Goal: Information Seeking & Learning: Learn about a topic

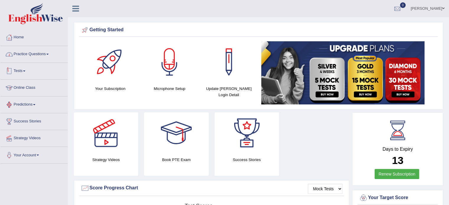
click at [25, 55] on link "Practice Questions" at bounding box center [33, 53] width 67 height 15
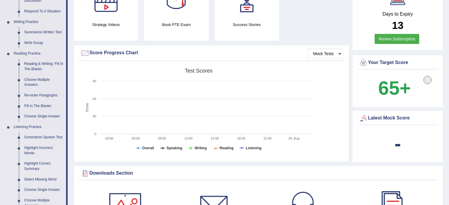
scroll to position [148, 0]
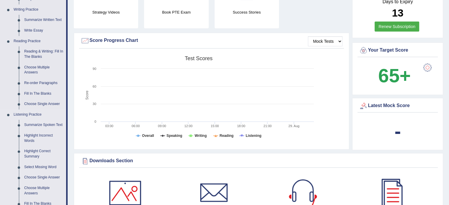
click at [43, 124] on link "Summarize Spoken Text" at bounding box center [44, 125] width 45 height 11
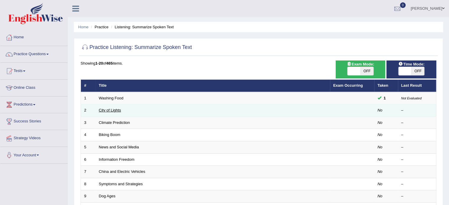
click at [110, 112] on link "City of Lights" at bounding box center [110, 110] width 22 height 4
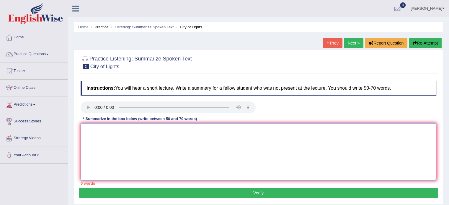
click at [94, 128] on textarea at bounding box center [259, 151] width 356 height 57
type textarea "t"
type textarea "Y"
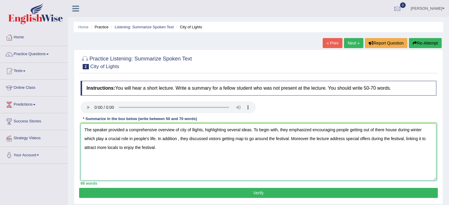
type textarea "The speaker provided a comprehensive overview of city of llights, highlighting …"
click at [317, 196] on button "Verify" at bounding box center [258, 193] width 359 height 10
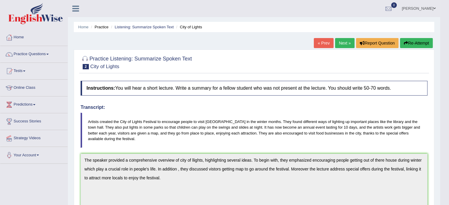
click at [341, 42] on link "Next »" at bounding box center [344, 43] width 19 height 10
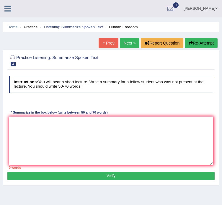
click at [6, 6] on icon at bounding box center [7, 9] width 7 height 8
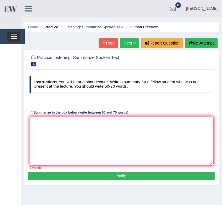
click at [16, 40] on button "Toggle navigation" at bounding box center [13, 37] width 13 height 10
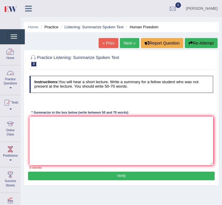
click at [15, 61] on link "Home" at bounding box center [10, 53] width 20 height 19
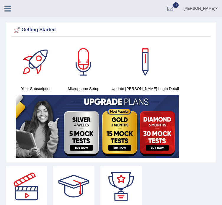
click at [12, 7] on link at bounding box center [8, 8] width 16 height 9
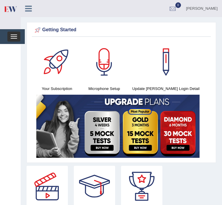
click at [15, 37] on button "Toggle navigation" at bounding box center [13, 37] width 13 height 10
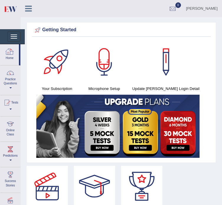
click at [14, 52] on div at bounding box center [9, 51] width 9 height 9
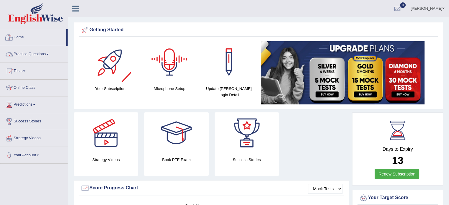
click at [23, 53] on link "Practice Questions" at bounding box center [33, 53] width 67 height 15
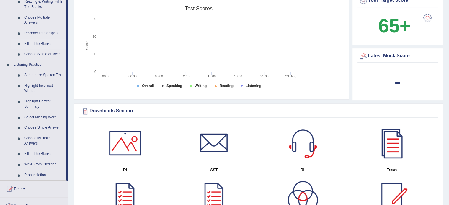
scroll to position [207, 0]
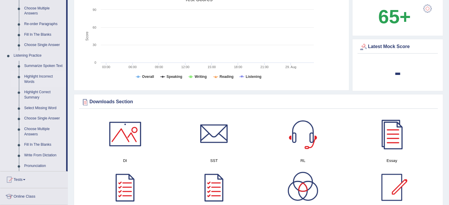
click at [31, 77] on link "Highlight Incorrect Words" at bounding box center [44, 79] width 45 height 16
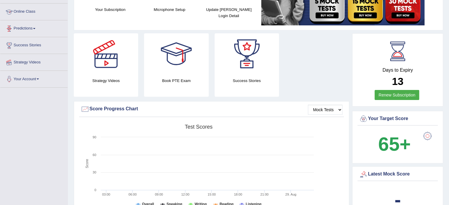
scroll to position [77, 0]
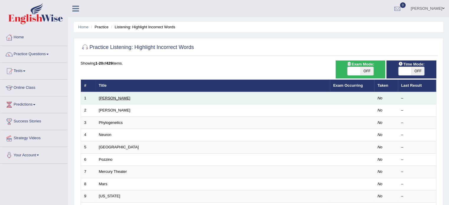
click at [104, 98] on link "[PERSON_NAME]" at bounding box center [115, 98] width 32 height 4
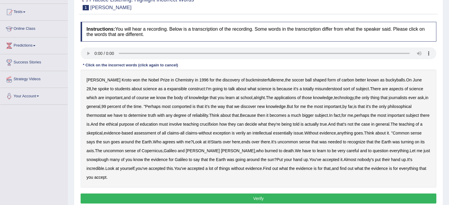
scroll to position [89, 0]
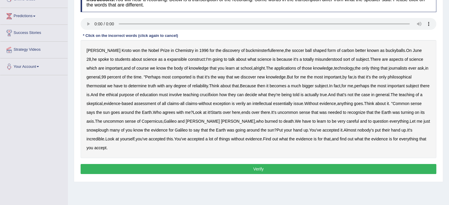
click at [167, 59] on b "expansible" at bounding box center [177, 59] width 20 height 5
click at [182, 78] on b "comported" at bounding box center [181, 77] width 19 height 5
click at [92, 84] on b "thermostat" at bounding box center [96, 86] width 19 height 5
click at [218, 95] on b "crucifixion" at bounding box center [209, 94] width 18 height 5
click at [246, 104] on b "verily" at bounding box center [241, 103] width 10 height 5
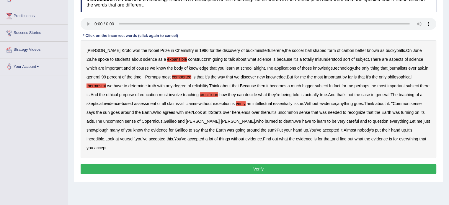
click at [163, 121] on b "Copernicus" at bounding box center [152, 121] width 21 height 5
click at [97, 129] on b "snowplough" at bounding box center [98, 130] width 22 height 5
click at [192, 169] on button "Verify" at bounding box center [259, 169] width 356 height 10
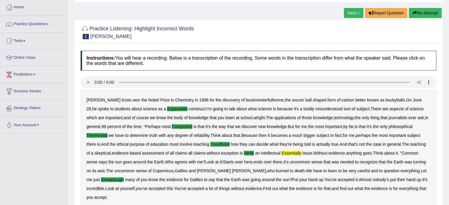
scroll to position [27, 0]
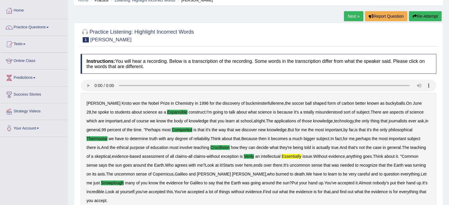
click at [349, 16] on link "Next »" at bounding box center [353, 16] width 19 height 10
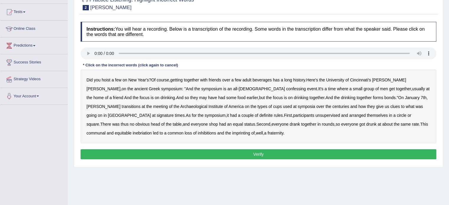
click at [286, 88] on b "confessing" at bounding box center [296, 89] width 20 height 5
click at [141, 104] on b "transitions" at bounding box center [131, 106] width 19 height 5
click at [174, 113] on b "signature" at bounding box center [165, 115] width 17 height 5
click at [232, 133] on b "imprinting" at bounding box center [241, 133] width 18 height 5
click at [141, 104] on b "transitions" at bounding box center [131, 106] width 19 height 5
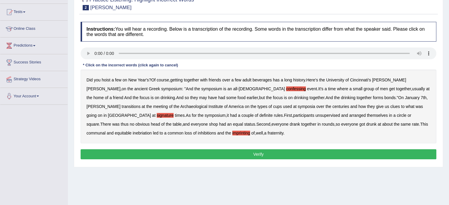
click at [141, 104] on b "transitions" at bounding box center [131, 106] width 19 height 5
click at [292, 154] on button "Verify" at bounding box center [259, 154] width 356 height 10
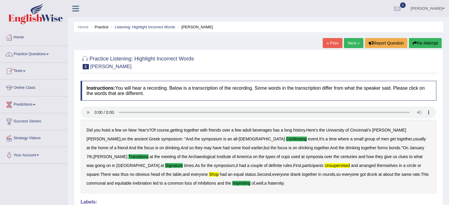
click at [24, 55] on link "Practice Questions" at bounding box center [33, 53] width 67 height 15
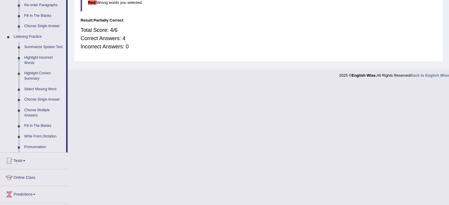
scroll to position [236, 0]
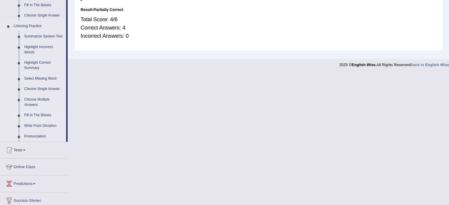
click at [40, 114] on link "Fill In The Blanks" at bounding box center [44, 115] width 45 height 11
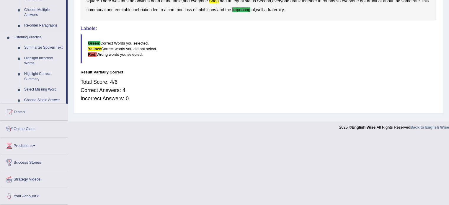
scroll to position [112, 0]
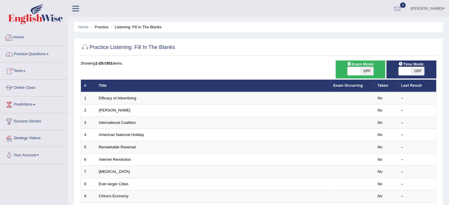
click at [26, 56] on link "Practice Questions" at bounding box center [33, 53] width 67 height 15
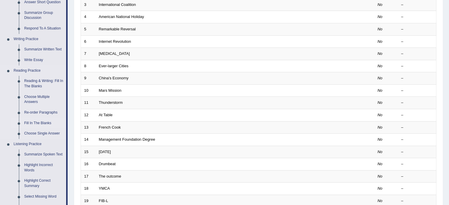
scroll to position [236, 0]
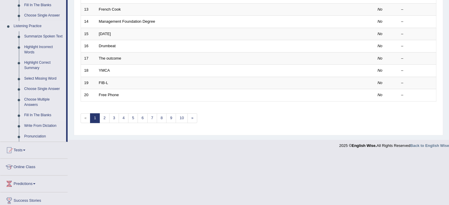
click at [39, 114] on link "Fill In The Blanks" at bounding box center [44, 115] width 45 height 11
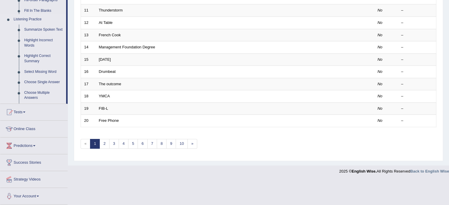
scroll to position [184, 0]
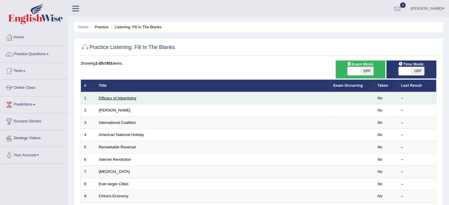
click at [112, 99] on link "Efficacy of Advertising" at bounding box center [118, 98] width 38 height 4
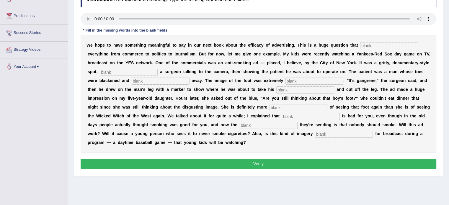
scroll to position [59, 0]
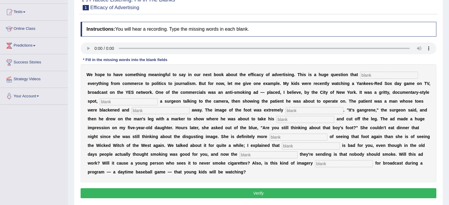
click at [381, 76] on input "text" at bounding box center [389, 75] width 58 height 7
type input "impact"
click at [120, 101] on input "text" at bounding box center [129, 101] width 58 height 7
type input "featuring"
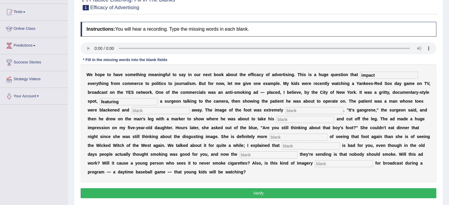
click at [140, 110] on input "text" at bounding box center [161, 110] width 58 height 7
type input "routane"
click at [302, 111] on input "text" at bounding box center [315, 110] width 58 height 7
type input "disgusting"
click at [300, 119] on input "text" at bounding box center [305, 119] width 58 height 7
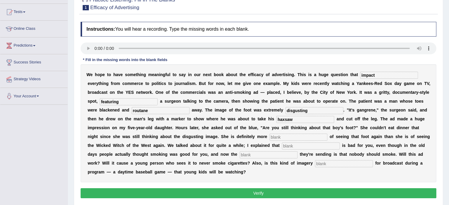
type input "haxsaw"
click at [294, 139] on input "text" at bounding box center [299, 137] width 58 height 7
type input "scared"
click at [295, 146] on input "text" at bounding box center [311, 146] width 58 height 7
type input "smoking"
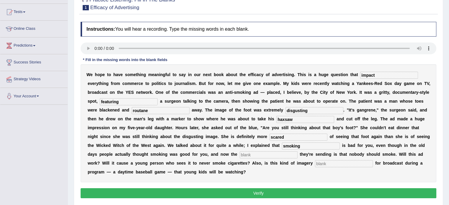
click at [278, 153] on input "text" at bounding box center [269, 155] width 58 height 7
type input "message"
click at [321, 162] on input "text" at bounding box center [344, 163] width 58 height 7
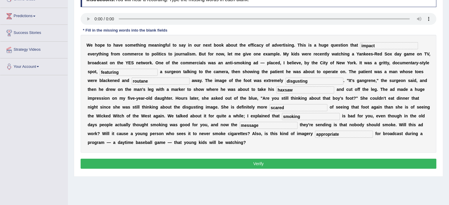
type input "appropriate"
click at [158, 80] on input "routane" at bounding box center [161, 81] width 58 height 7
type input "rotane"
click at [251, 164] on button "Verify" at bounding box center [259, 164] width 356 height 10
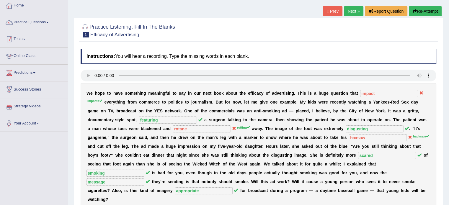
scroll to position [30, 0]
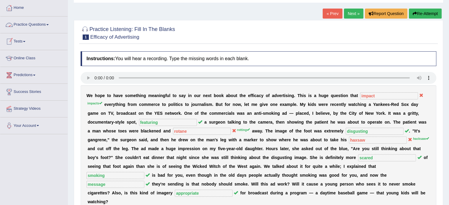
click at [25, 25] on link "Practice Questions" at bounding box center [33, 24] width 67 height 15
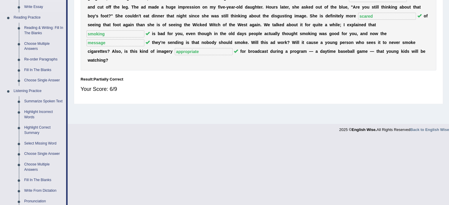
scroll to position [207, 0]
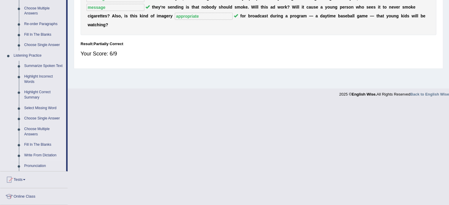
click at [52, 157] on link "Write From Dictation" at bounding box center [44, 155] width 45 height 11
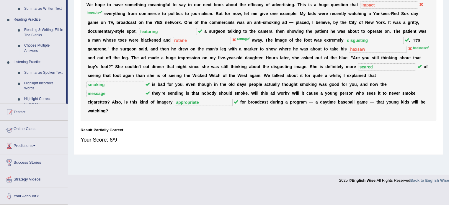
scroll to position [105, 0]
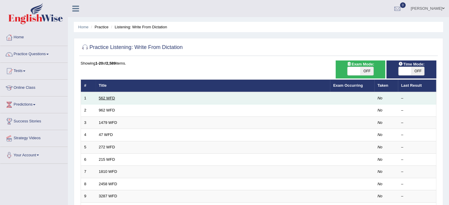
click at [106, 97] on link "562 WFD" at bounding box center [107, 98] width 16 height 4
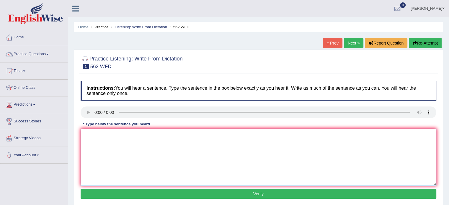
click at [105, 140] on textarea at bounding box center [259, 157] width 356 height 57
click at [100, 134] on textarea "The gap between the rich and the poor doesnot decrease." at bounding box center [259, 157] width 356 height 57
type textarea "The gape between the rich and the poor doesnot decrease."
click at [219, 192] on button "Verify" at bounding box center [259, 194] width 356 height 10
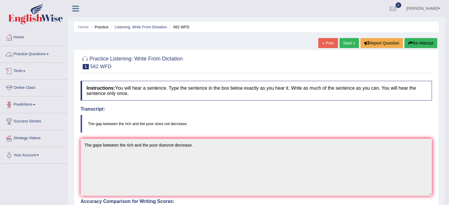
click at [15, 54] on link "Practice Questions" at bounding box center [33, 53] width 67 height 15
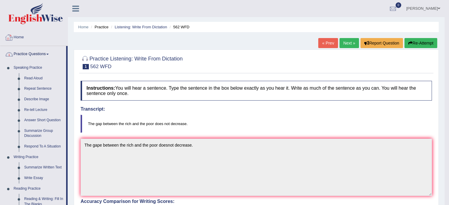
click at [15, 36] on link "Home" at bounding box center [33, 36] width 67 height 15
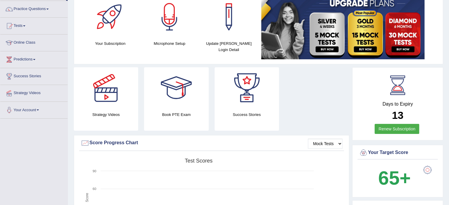
scroll to position [44, 0]
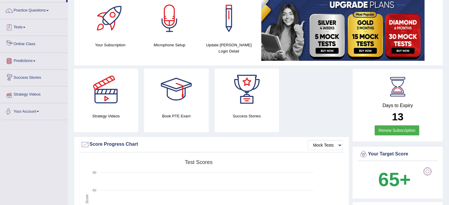
click at [11, 25] on div at bounding box center [9, 27] width 9 height 9
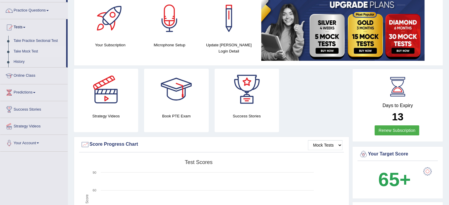
click at [20, 47] on link "Take Mock Test" at bounding box center [38, 51] width 55 height 11
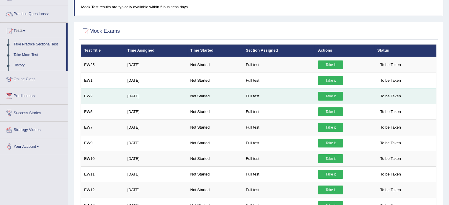
scroll to position [59, 0]
